Goal: Find specific page/section: Find specific page/section

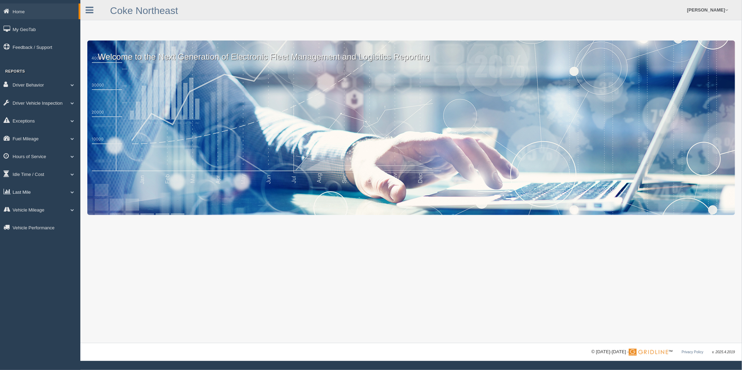
click at [34, 194] on link "Last Mile" at bounding box center [40, 192] width 80 height 16
click at [38, 214] on link "Planned Vs Actual" at bounding box center [46, 208] width 66 height 13
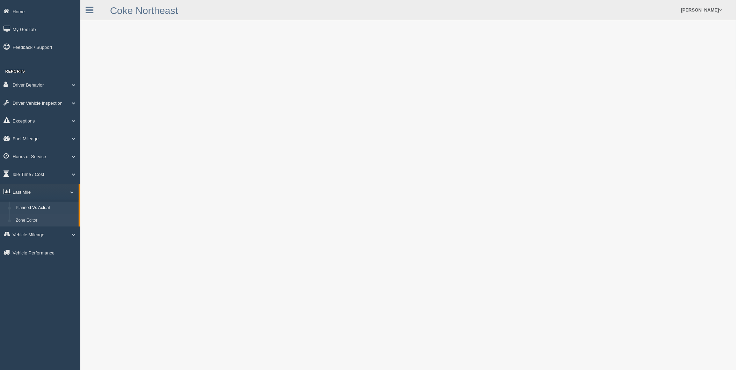
click at [29, 226] on link "Zone Editor" at bounding box center [46, 221] width 66 height 13
